Goal: Transaction & Acquisition: Book appointment/travel/reservation

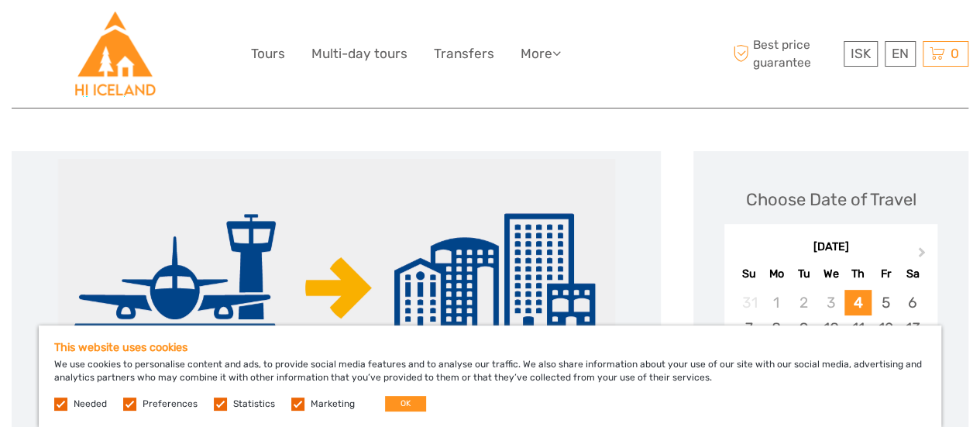
click at [295, 402] on label at bounding box center [297, 404] width 13 height 13
click at [0, 0] on input "checkbox" at bounding box center [0, 0] width 0 height 0
click at [215, 405] on label at bounding box center [220, 404] width 13 height 13
click at [0, 0] on input "checkbox" at bounding box center [0, 0] width 0 height 0
click at [128, 406] on label at bounding box center [129, 404] width 13 height 13
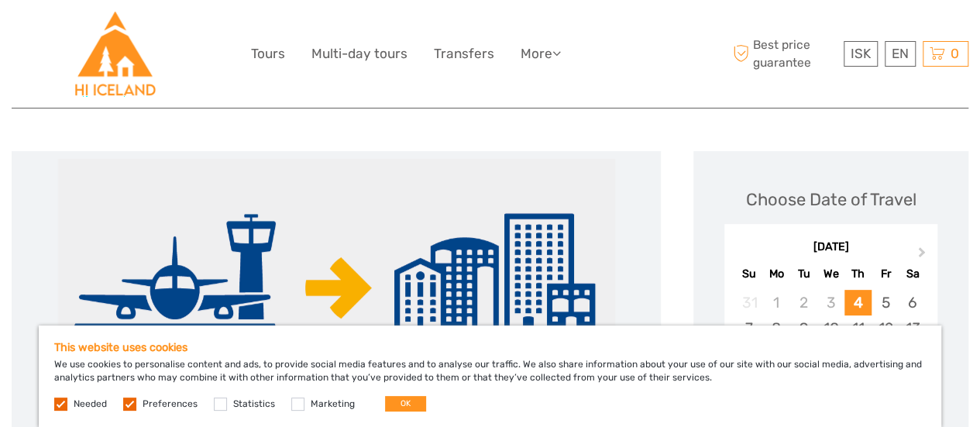
click at [0, 0] on input "checkbox" at bounding box center [0, 0] width 0 height 0
click at [408, 403] on button "OK" at bounding box center [405, 404] width 41 height 16
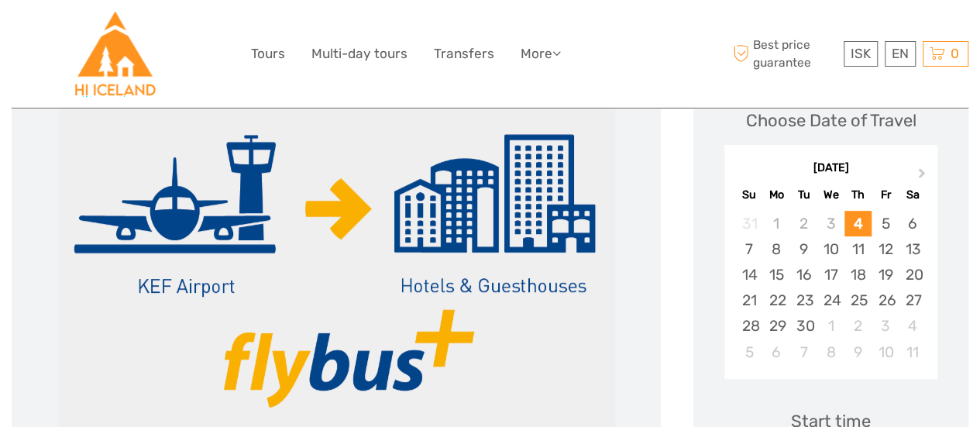
scroll to position [236, 0]
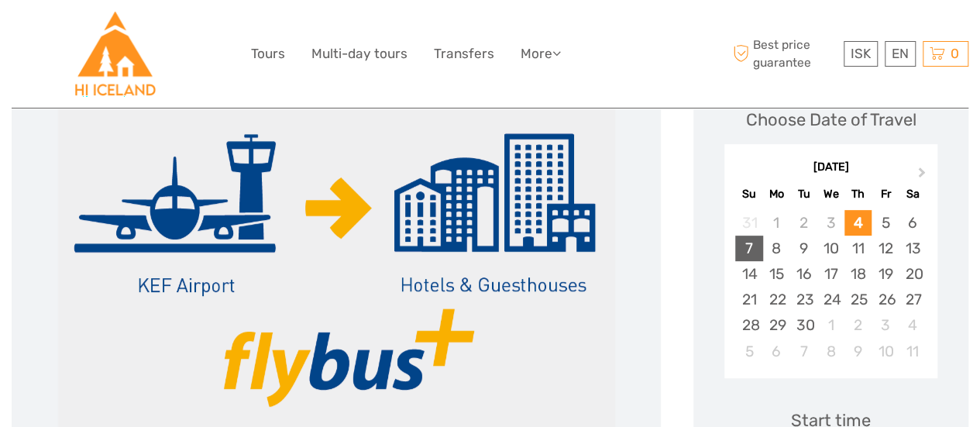
click at [746, 246] on div "7" at bounding box center [749, 249] width 27 height 26
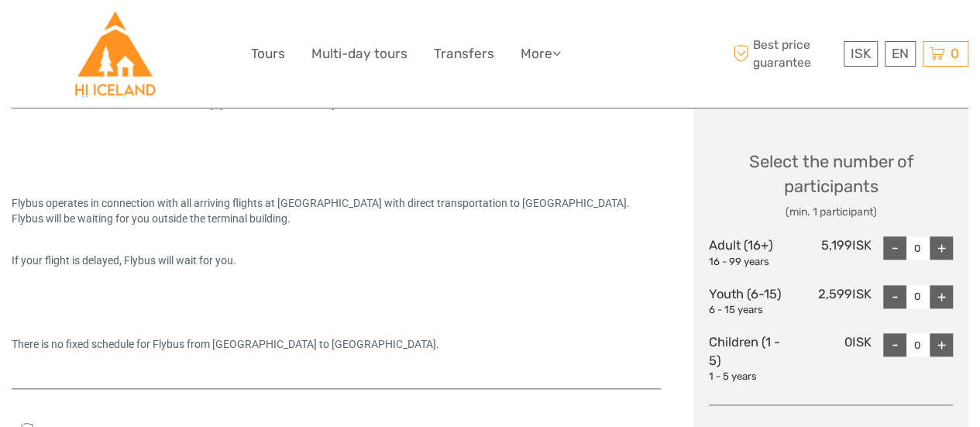
scroll to position [664, 0]
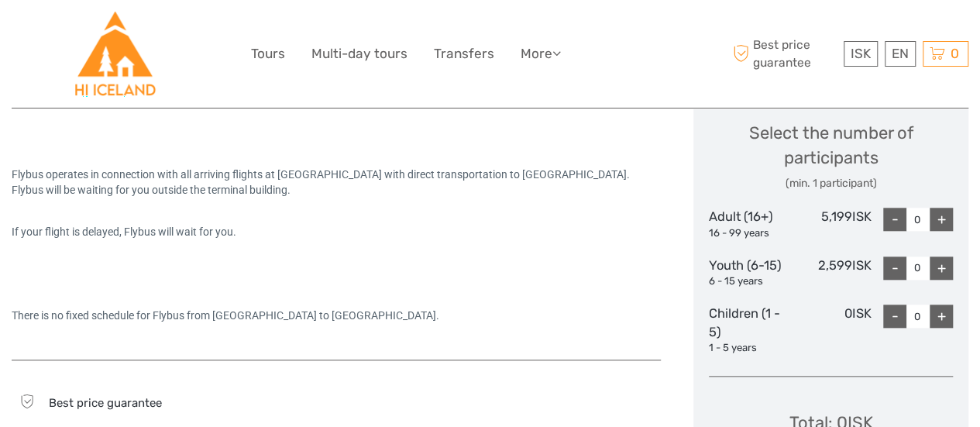
click at [944, 218] on div "+" at bounding box center [941, 219] width 23 height 23
type input "2"
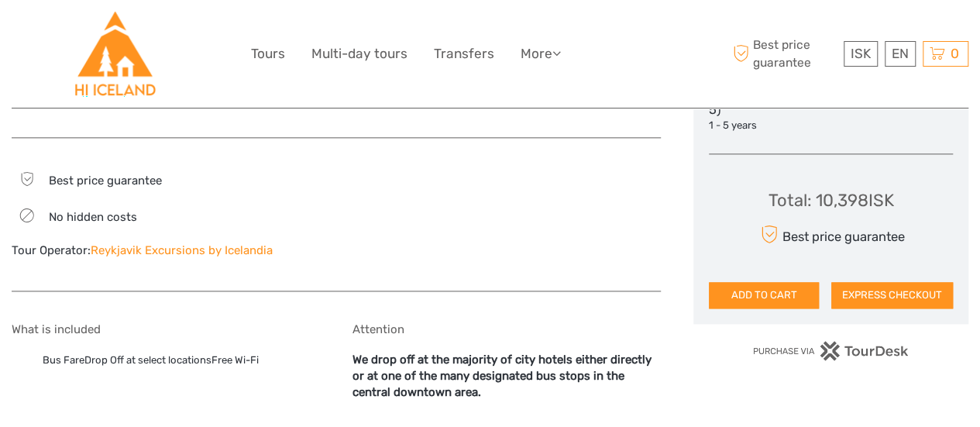
scroll to position [886, 0]
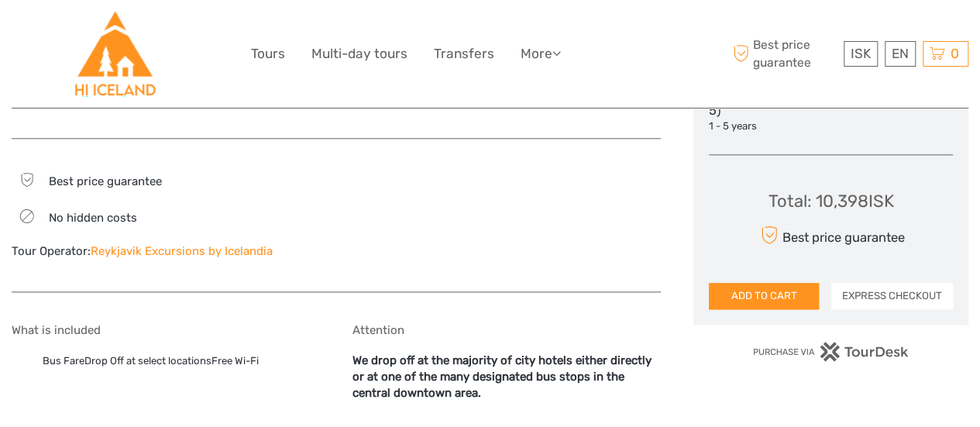
click at [905, 295] on button "EXPRESS CHECKOUT" at bounding box center [893, 296] width 122 height 26
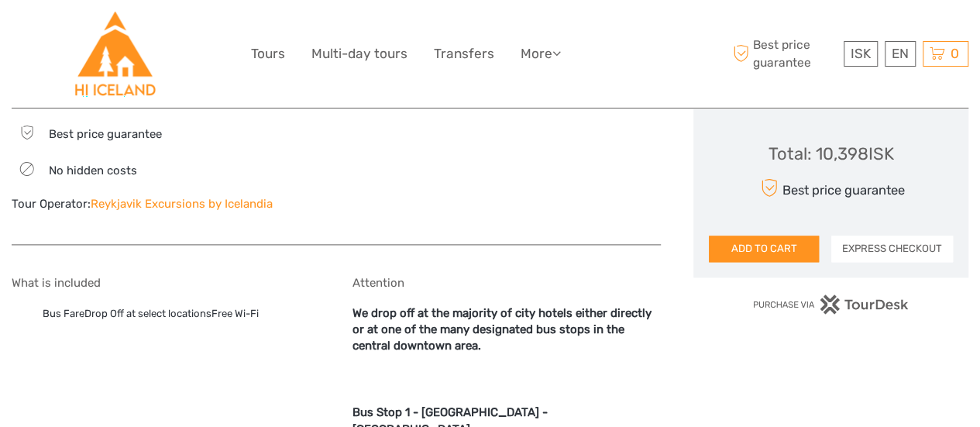
scroll to position [932, 0]
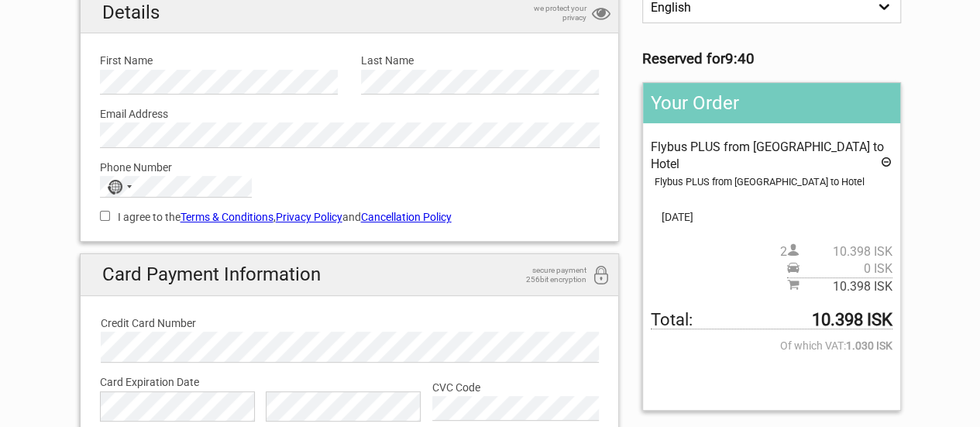
scroll to position [147, 0]
click at [887, 155] on icon at bounding box center [886, 163] width 12 height 17
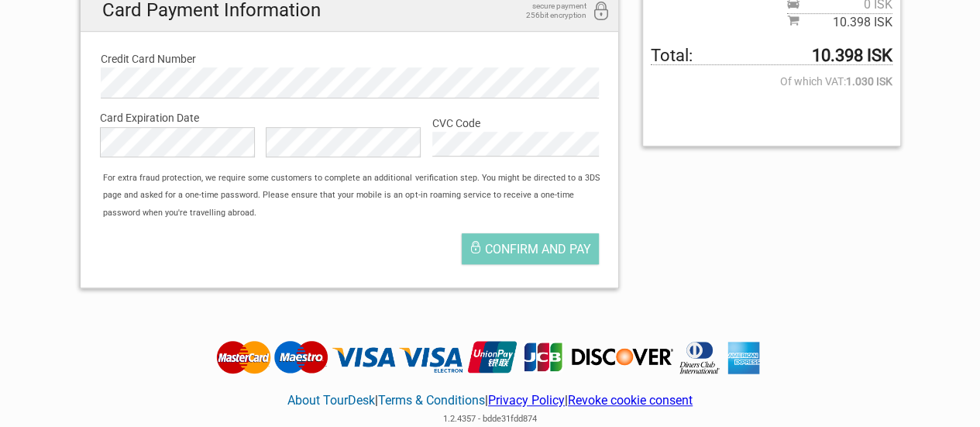
scroll to position [0, 0]
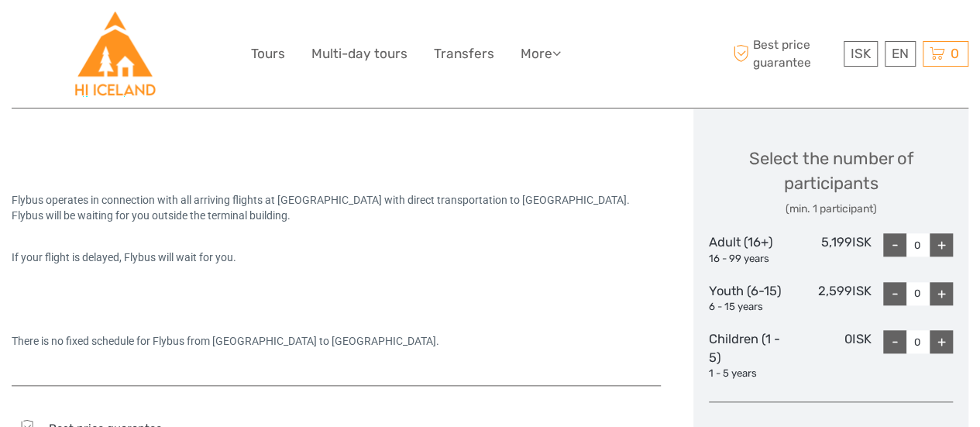
scroll to position [640, 0]
click at [950, 239] on div "+" at bounding box center [941, 243] width 23 height 23
type input "2"
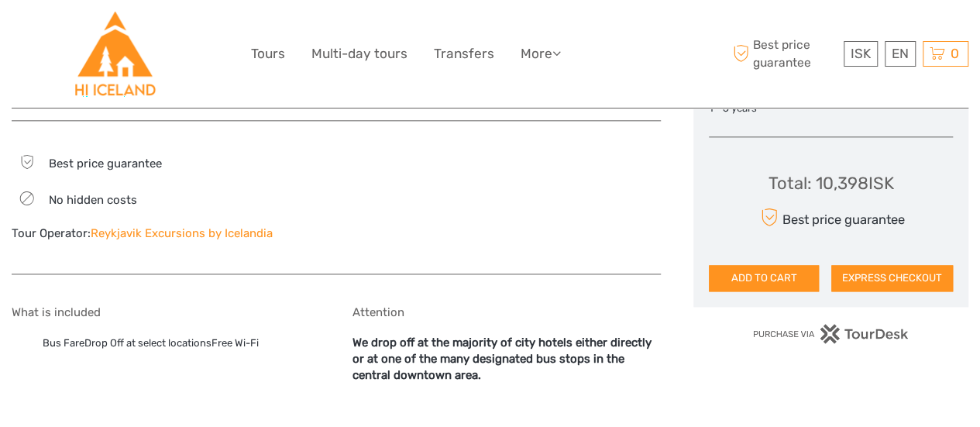
scroll to position [902, 0]
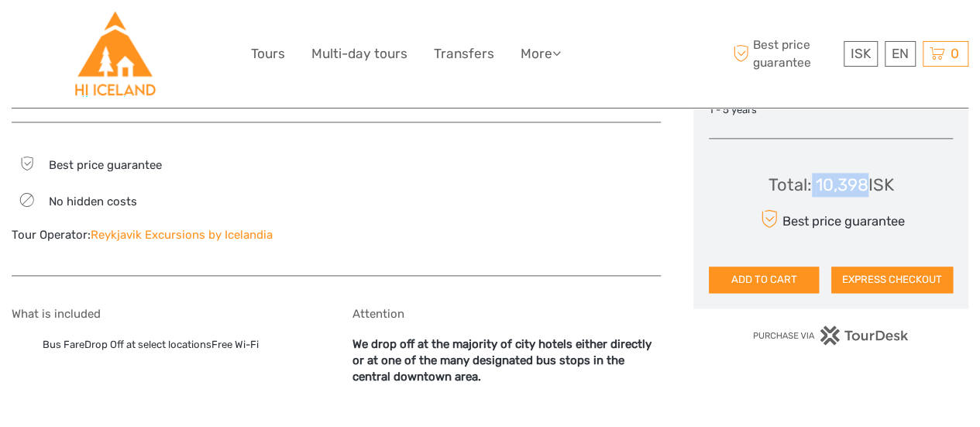
drag, startPoint x: 817, startPoint y: 182, endPoint x: 871, endPoint y: 181, distance: 54.3
click at [871, 181] on div "Total : ‏10,398 ‏ISK" at bounding box center [832, 185] width 126 height 24
copy div "10,398 ‏"
click at [506, 217] on div at bounding box center [507, 206] width 308 height 106
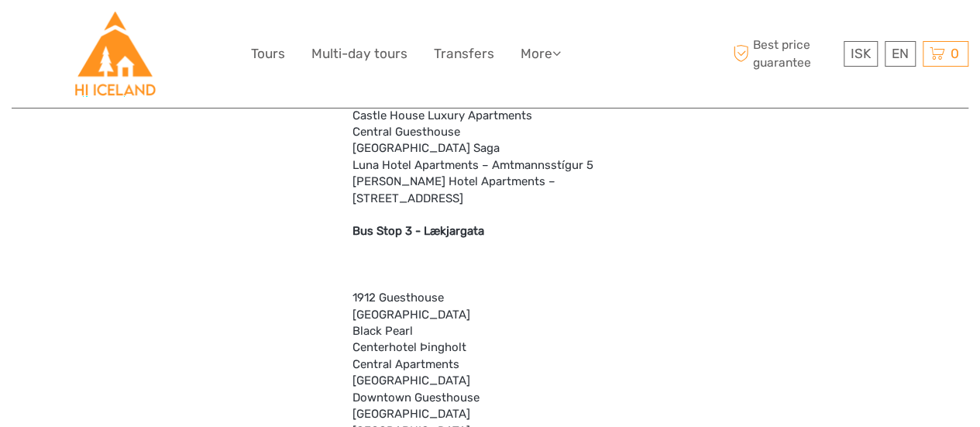
scroll to position [1679, 0]
